Goal: Transaction & Acquisition: Obtain resource

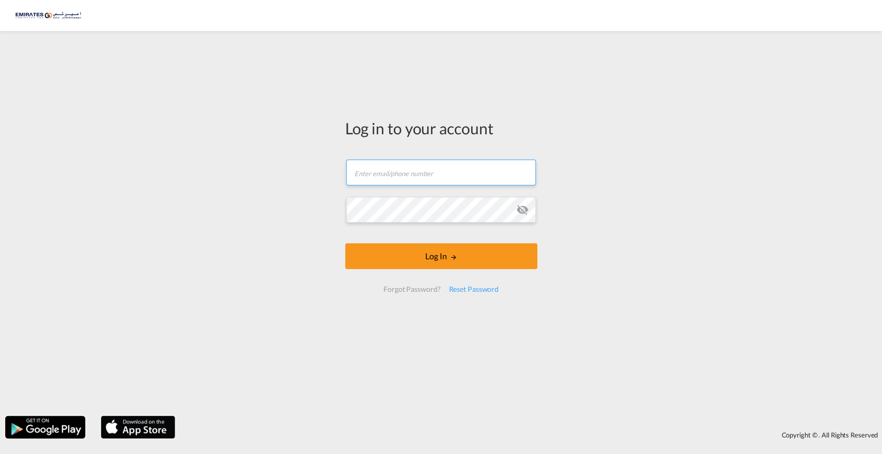
click at [427, 173] on input "text" at bounding box center [441, 173] width 190 height 26
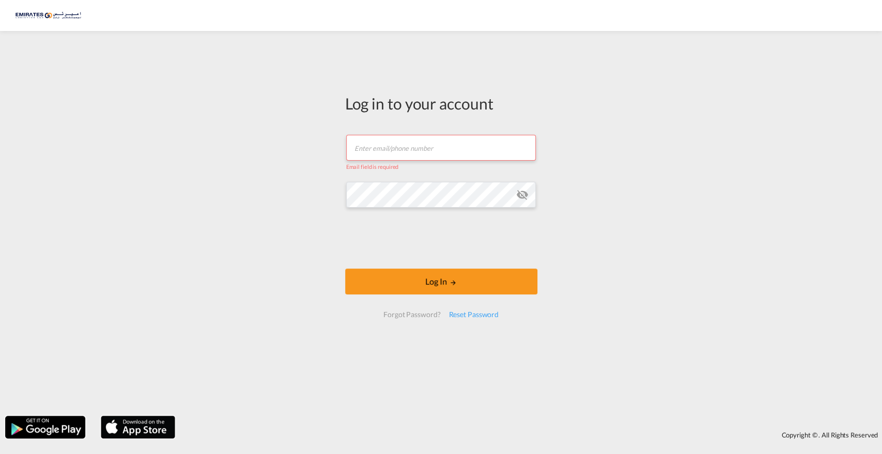
click at [427, 147] on input "text" at bounding box center [441, 148] width 190 height 26
type input "[EMAIL_ADDRESS][DOMAIN_NAME]"
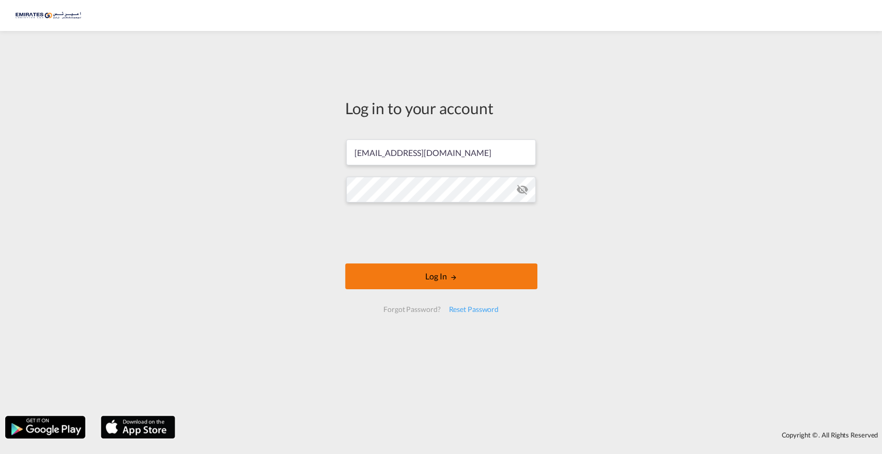
click at [438, 273] on button "Log In" at bounding box center [441, 277] width 192 height 26
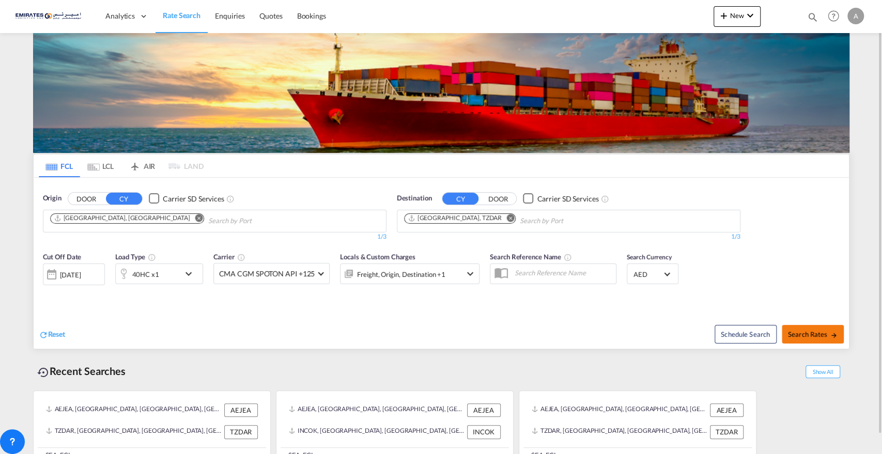
click at [799, 334] on span "Search Rates" at bounding box center [813, 334] width 50 height 8
type input "AEJEA to TZDAR / [DATE]"
